Goal: Find specific page/section: Find specific page/section

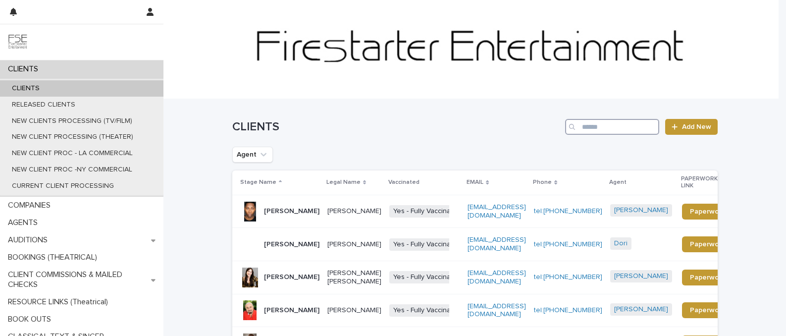
click at [590, 126] on input "Search" at bounding box center [612, 127] width 94 height 16
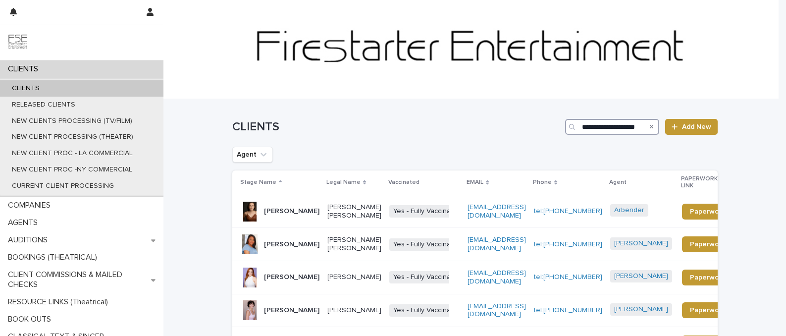
scroll to position [0, 9]
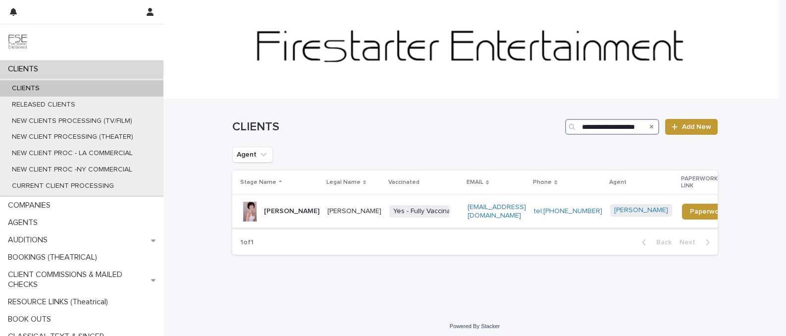
type input "**********"
click at [283, 207] on p "[PERSON_NAME]" at bounding box center [292, 211] width 56 height 8
